Goal: Transaction & Acquisition: Book appointment/travel/reservation

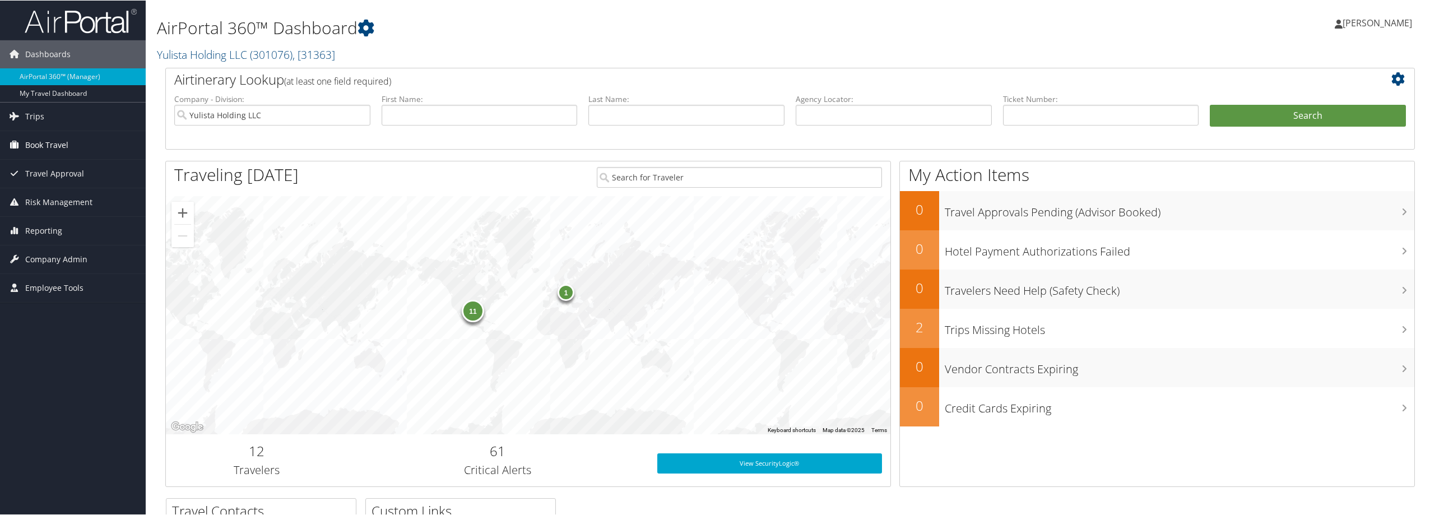
click at [39, 151] on span "Book Travel" at bounding box center [46, 145] width 43 height 28
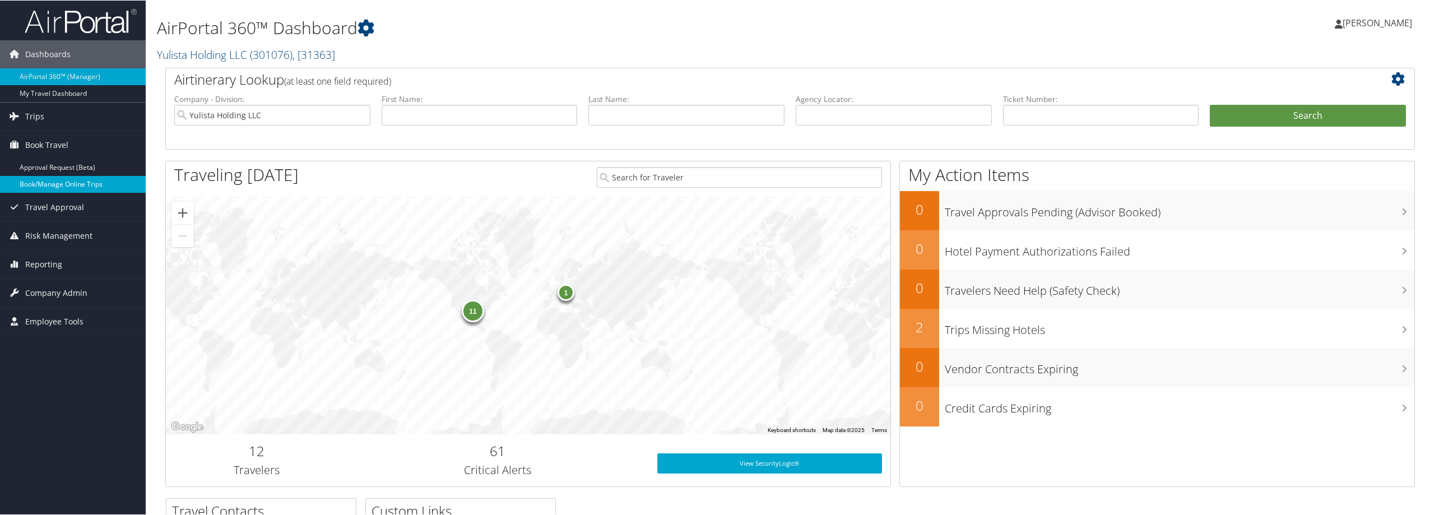
click at [101, 176] on link "Book/Manage Online Trips" at bounding box center [73, 183] width 146 height 17
